Goal: Complete application form: Complete application form

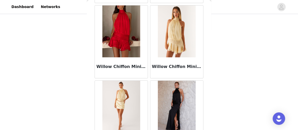
scroll to position [31372, 0]
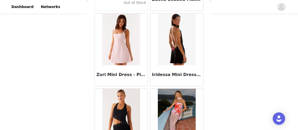
scroll to position [32078, 0]
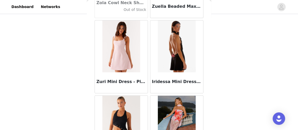
click at [180, 96] on img at bounding box center [177, 122] width 38 height 52
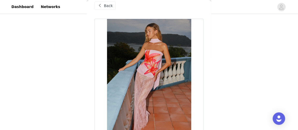
scroll to position [0, 0]
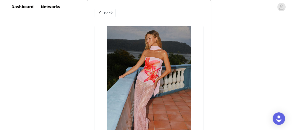
click at [98, 12] on span at bounding box center [100, 13] width 6 height 6
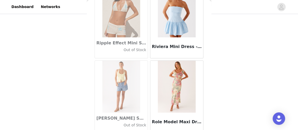
scroll to position [25630, 0]
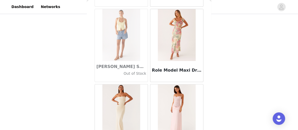
click at [179, 84] on img at bounding box center [177, 110] width 38 height 52
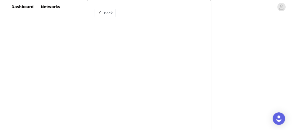
scroll to position [0, 0]
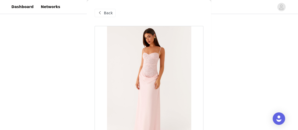
click at [104, 13] on span "Back" at bounding box center [108, 12] width 9 height 5
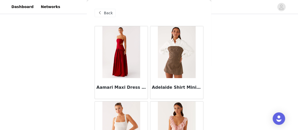
scroll to position [32121, 0]
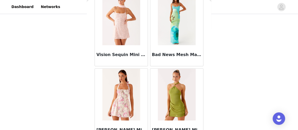
scroll to position [32870, 0]
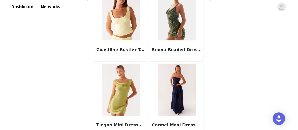
scroll to position [33619, 0]
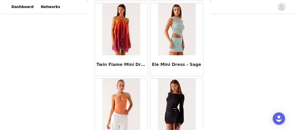
scroll to position [34368, 0]
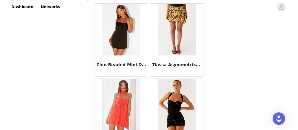
scroll to position [35117, 0]
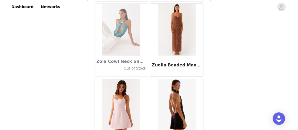
scroll to position [31990, 0]
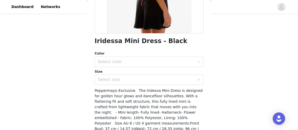
scroll to position [114, 0]
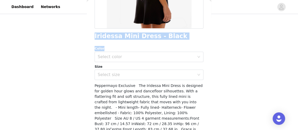
drag, startPoint x: 92, startPoint y: 39, endPoint x: 172, endPoint y: 41, distance: 80.1
click at [172, 41] on div "Back Iridessa Mini Dress - Black Color Select color Size Select size Peppermayo…" at bounding box center [149, 65] width 124 height 130
copy div "Iridessa Mini Dress - Black Color"
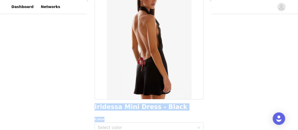
scroll to position [0, 0]
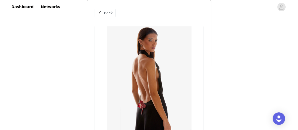
click at [112, 15] on div "Back" at bounding box center [105, 13] width 21 height 8
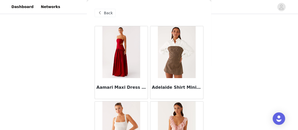
click at [104, 11] on span "Back" at bounding box center [108, 12] width 9 height 5
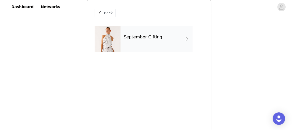
click at [110, 8] on div "Back" at bounding box center [149, 13] width 109 height 26
click at [109, 12] on span "Back" at bounding box center [108, 12] width 9 height 5
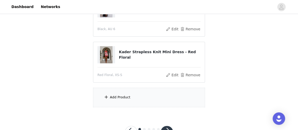
scroll to position [96, 0]
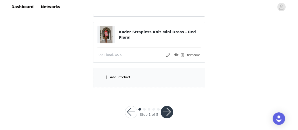
click at [121, 75] on div "Add Product" at bounding box center [120, 77] width 20 height 5
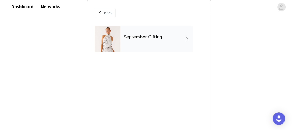
click at [178, 38] on div "September Gifting" at bounding box center [156, 39] width 72 height 26
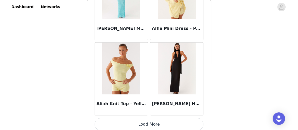
scroll to position [660, 0]
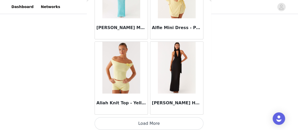
click at [150, 120] on button "Load More" at bounding box center [149, 123] width 109 height 12
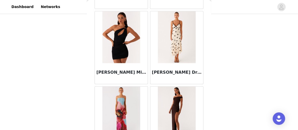
scroll to position [1410, 0]
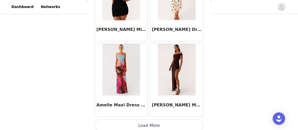
click at [154, 120] on button "Load More" at bounding box center [149, 125] width 109 height 12
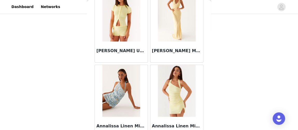
scroll to position [2159, 0]
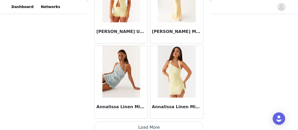
click at [142, 121] on button "Load More" at bounding box center [149, 127] width 109 height 12
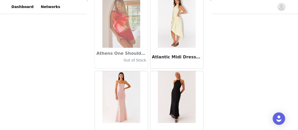
scroll to position [2908, 0]
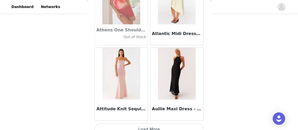
click at [149, 123] on button "Load More" at bounding box center [149, 129] width 109 height 12
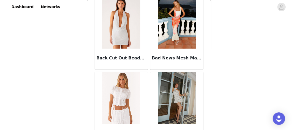
scroll to position [3657, 0]
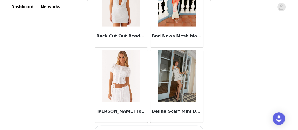
click at [147, 125] on button "Load More" at bounding box center [149, 131] width 109 height 12
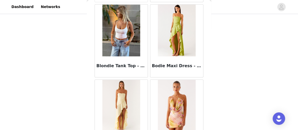
scroll to position [4406, 0]
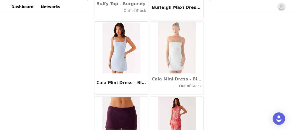
scroll to position [5155, 0]
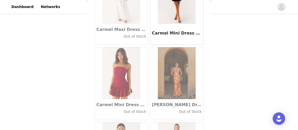
scroll to position [5904, 0]
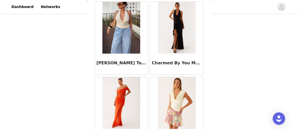
scroll to position [6653, 0]
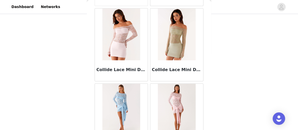
scroll to position [7402, 0]
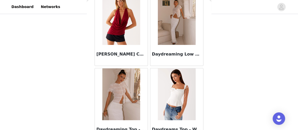
scroll to position [8151, 0]
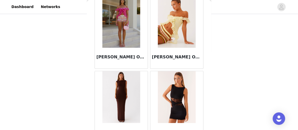
scroll to position [8900, 0]
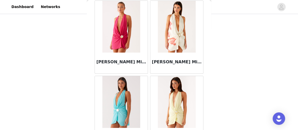
scroll to position [9649, 0]
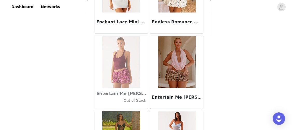
scroll to position [10398, 0]
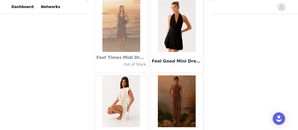
scroll to position [11147, 0]
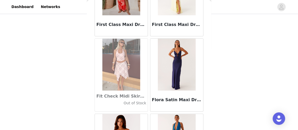
scroll to position [11896, 0]
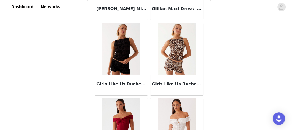
scroll to position [12645, 0]
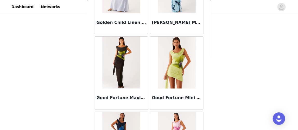
scroll to position [12810, 0]
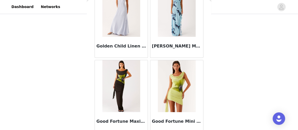
click at [120, 61] on img at bounding box center [121, 86] width 38 height 52
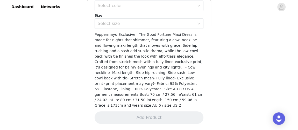
scroll to position [166, 0]
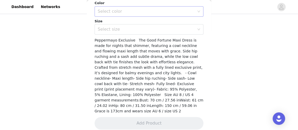
click at [131, 9] on div "Select color" at bounding box center [146, 11] width 97 height 5
click at [124, 24] on li "Lime Flower" at bounding box center [147, 22] width 105 height 8
click at [123, 29] on div "Select size" at bounding box center [146, 29] width 97 height 5
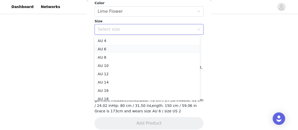
click at [114, 47] on li "AU 6" at bounding box center [147, 49] width 105 height 8
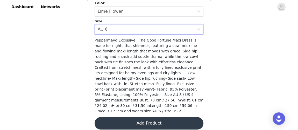
click at [154, 123] on button "Add Product" at bounding box center [149, 123] width 109 height 12
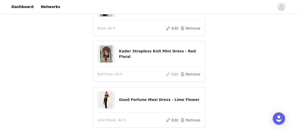
scroll to position [94, 0]
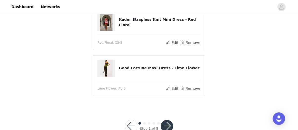
click at [169, 125] on button "button" at bounding box center [167, 126] width 12 height 12
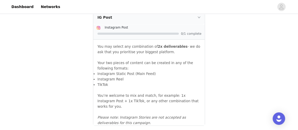
scroll to position [587, 0]
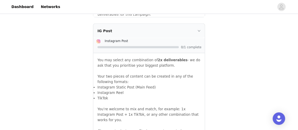
click at [191, 26] on div "IG Post" at bounding box center [148, 31] width 111 height 14
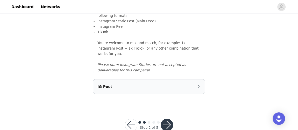
scroll to position [539, 0]
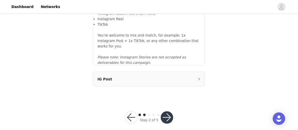
click at [188, 72] on div "IG Post" at bounding box center [148, 79] width 111 height 14
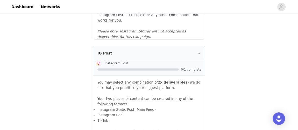
scroll to position [586, 0]
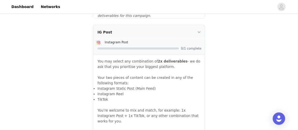
click at [143, 39] on div "Instagram Post" at bounding box center [153, 41] width 97 height 5
click at [110, 47] on div at bounding box center [137, 48] width 81 height 2
drag, startPoint x: 111, startPoint y: 70, endPoint x: 113, endPoint y: 72, distance: 3.5
click at [111, 76] on span "Your two pieces of content can be created in any of the following formats:" at bounding box center [145, 80] width 96 height 9
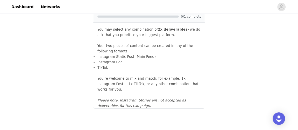
scroll to position [634, 0]
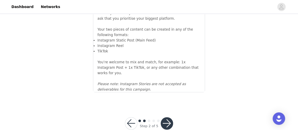
click at [165, 117] on button "button" at bounding box center [167, 123] width 12 height 12
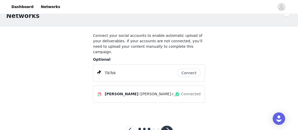
scroll to position [29, 0]
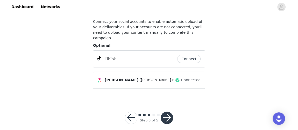
click at [168, 111] on button "button" at bounding box center [167, 117] width 12 height 12
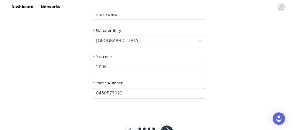
scroll to position [245, 0]
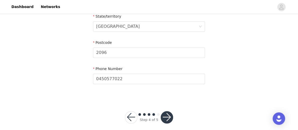
click at [133, 113] on button "button" at bounding box center [131, 117] width 12 height 12
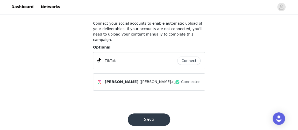
scroll to position [29, 0]
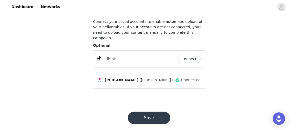
click at [136, 112] on button "Save" at bounding box center [149, 117] width 42 height 12
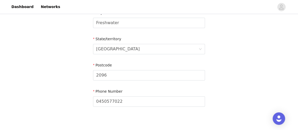
scroll to position [245, 0]
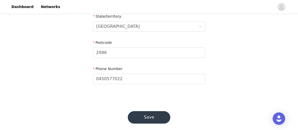
click at [144, 111] on button "Save" at bounding box center [149, 117] width 42 height 12
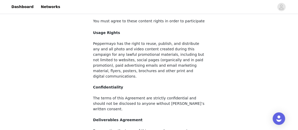
scroll to position [109, 0]
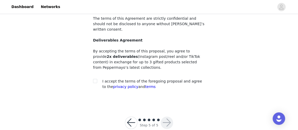
click at [144, 118] on span at bounding box center [144, 119] width 3 height 3
click at [95, 79] on input "checkbox" at bounding box center [95, 81] width 4 height 4
checkbox input "true"
click at [167, 116] on button "button" at bounding box center [167, 122] width 12 height 12
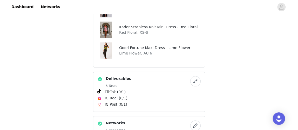
scroll to position [212, 0]
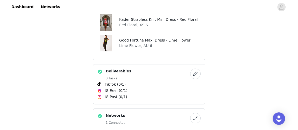
click at [196, 73] on button "button" at bounding box center [195, 73] width 10 height 10
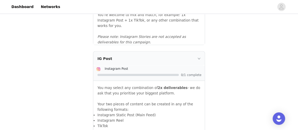
scroll to position [565, 0]
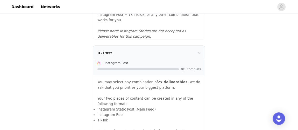
click at [198, 48] on div "IG Post" at bounding box center [148, 53] width 111 height 14
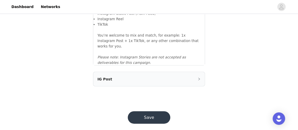
click at [196, 75] on div "IG Post" at bounding box center [148, 79] width 111 height 14
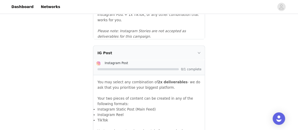
click at [158, 80] on strong "2x deliverables" at bounding box center [173, 82] width 30 height 4
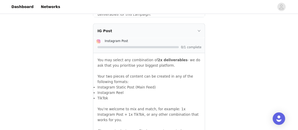
click at [142, 74] on p "Your two pieces of content can be created in any of the following formats:" at bounding box center [148, 79] width 103 height 11
click at [137, 90] on li "Instagram Reel" at bounding box center [148, 92] width 103 height 5
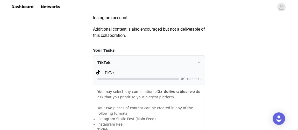
scroll to position [304, 0]
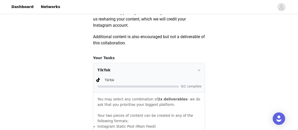
click at [199, 71] on icon "icon: right" at bounding box center [198, 69] width 3 height 3
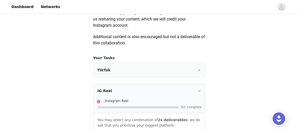
click at [198, 91] on icon "icon: right" at bounding box center [199, 91] width 3 height 2
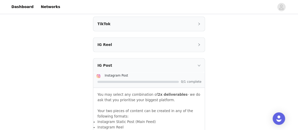
scroll to position [351, 0]
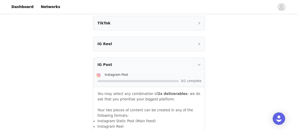
click at [164, 83] on div at bounding box center [149, 80] width 104 height 5
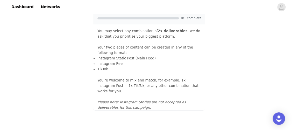
scroll to position [443, 0]
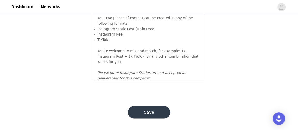
click at [150, 117] on div "Save" at bounding box center [148, 111] width 55 height 25
click at [150, 112] on button "Save" at bounding box center [149, 112] width 42 height 12
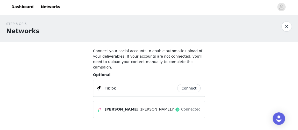
scroll to position [29, 0]
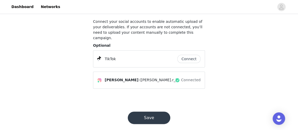
click at [155, 111] on button "Save" at bounding box center [149, 117] width 42 height 12
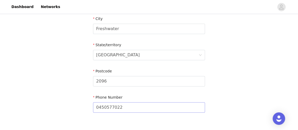
scroll to position [245, 0]
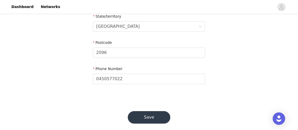
click at [147, 111] on button "Save" at bounding box center [149, 117] width 42 height 12
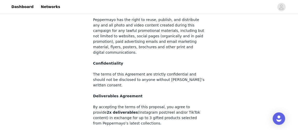
scroll to position [109, 0]
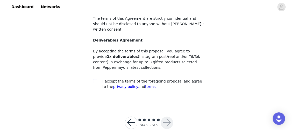
click at [96, 79] on input "checkbox" at bounding box center [95, 81] width 4 height 4
checkbox input "true"
click at [162, 116] on button "button" at bounding box center [167, 122] width 12 height 12
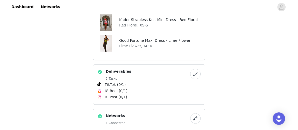
scroll to position [227, 0]
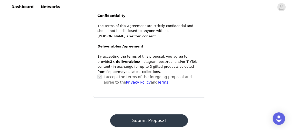
click at [162, 114] on button "Submit Proposal" at bounding box center [148, 120] width 77 height 12
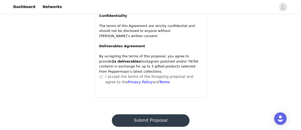
scroll to position [0, 0]
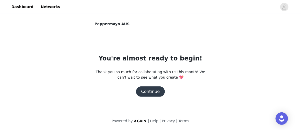
click at [160, 89] on button "Continue" at bounding box center [150, 91] width 29 height 10
